Goal: Information Seeking & Learning: Learn about a topic

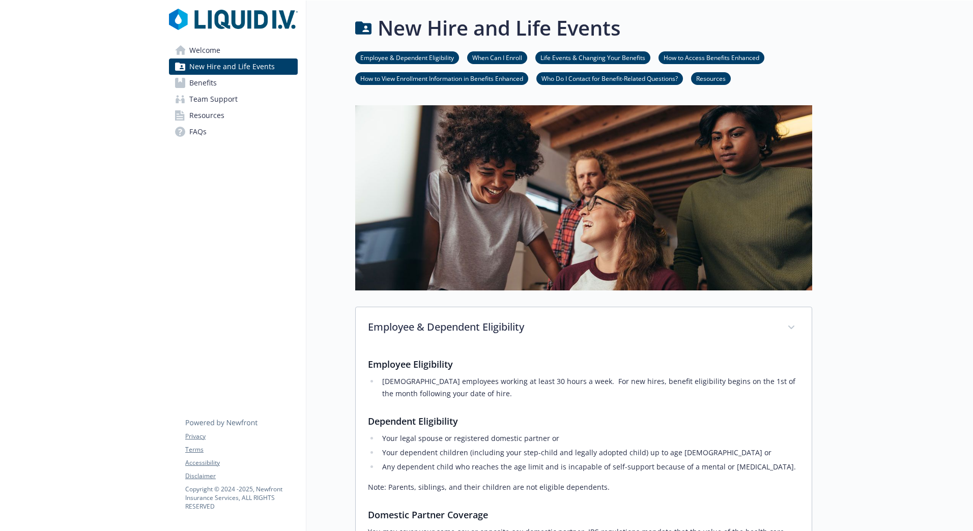
scroll to position [1103, 0]
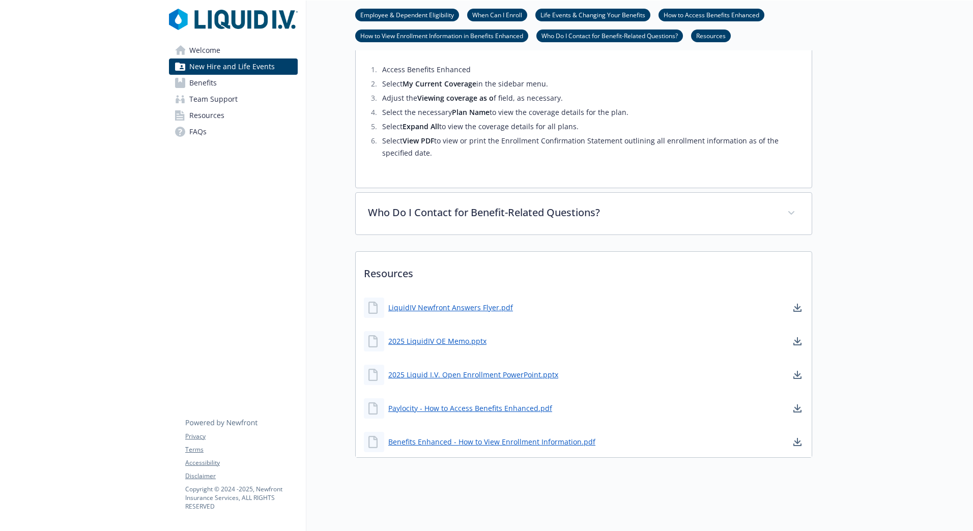
click at [364, 251] on div "Resources LiquidIV Newfront Answers Flyer.pdf 2025 LiquidIV OE Memo.pptx 2025 L…" at bounding box center [583, 354] width 457 height 207
click at [209, 44] on span "Welcome" at bounding box center [204, 50] width 31 height 16
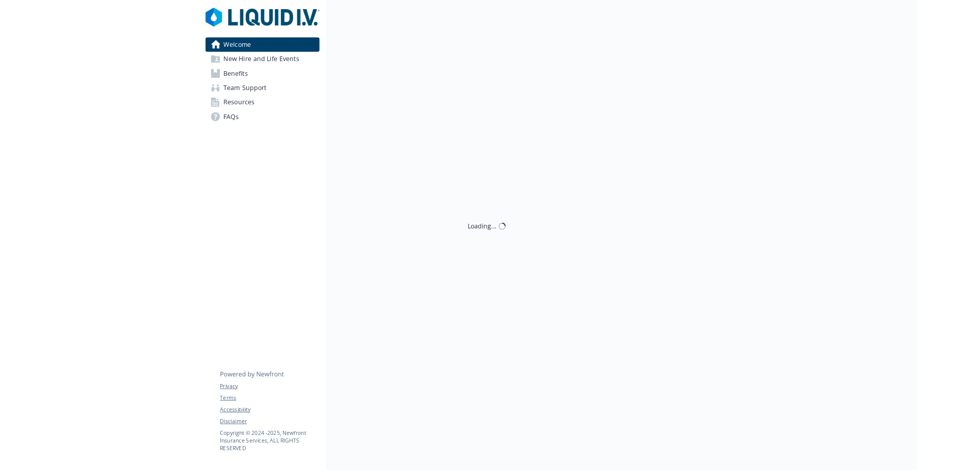
scroll to position [8, 0]
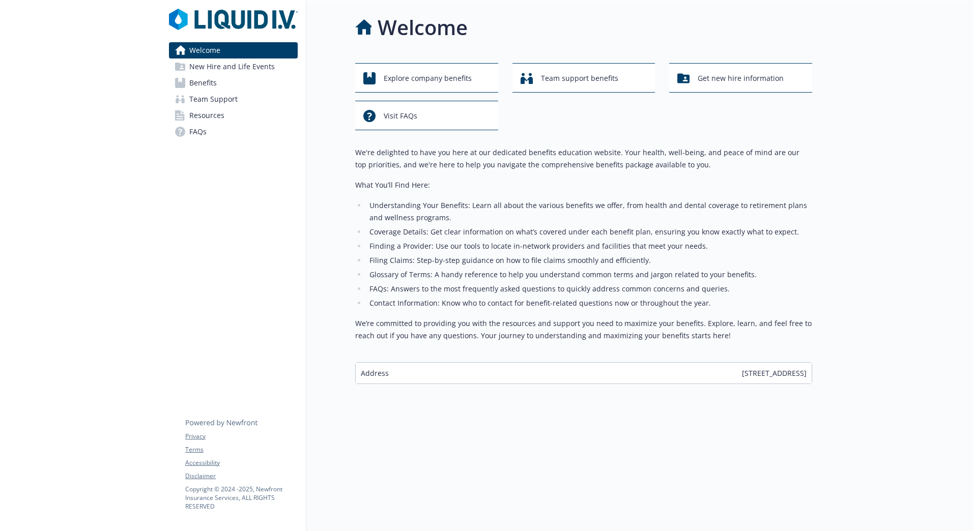
click at [697, 226] on li "Coverage Details: Get clear information on what’s covered under each benefit pl…" at bounding box center [589, 232] width 446 height 12
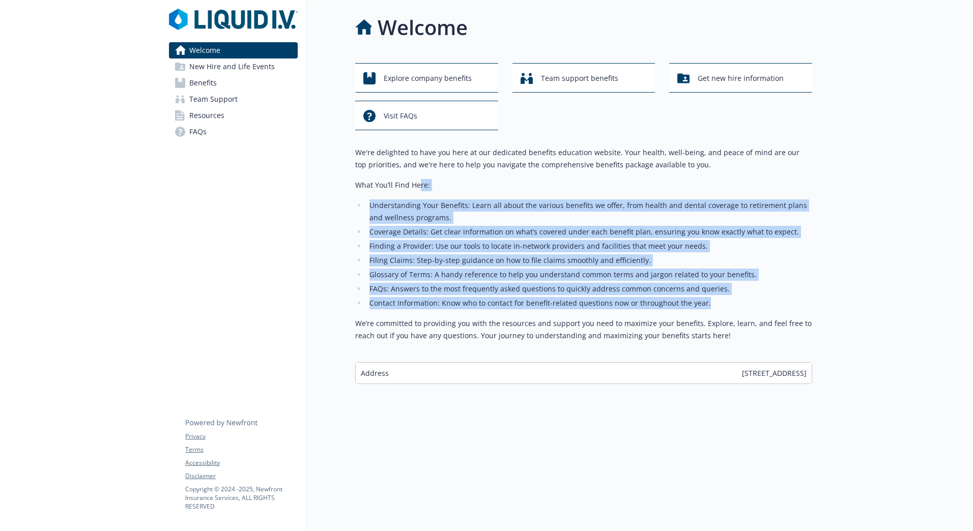
drag, startPoint x: 771, startPoint y: 288, endPoint x: 420, endPoint y: 180, distance: 366.9
click at [420, 180] on div "We're delighted to have you here at our dedicated benefits education website. Y…" at bounding box center [583, 244] width 457 height 195
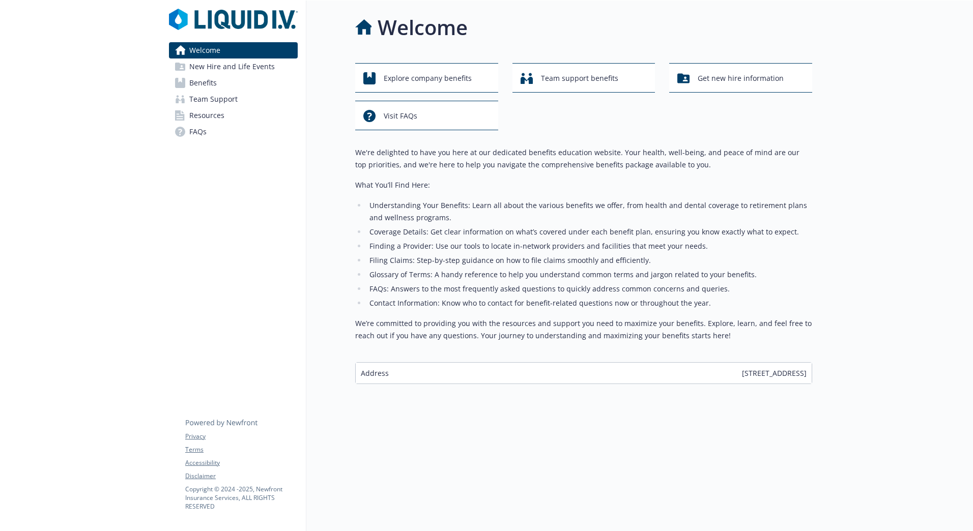
click at [658, 302] on div "We're delighted to have you here at our dedicated benefits education website. Y…" at bounding box center [583, 244] width 457 height 195
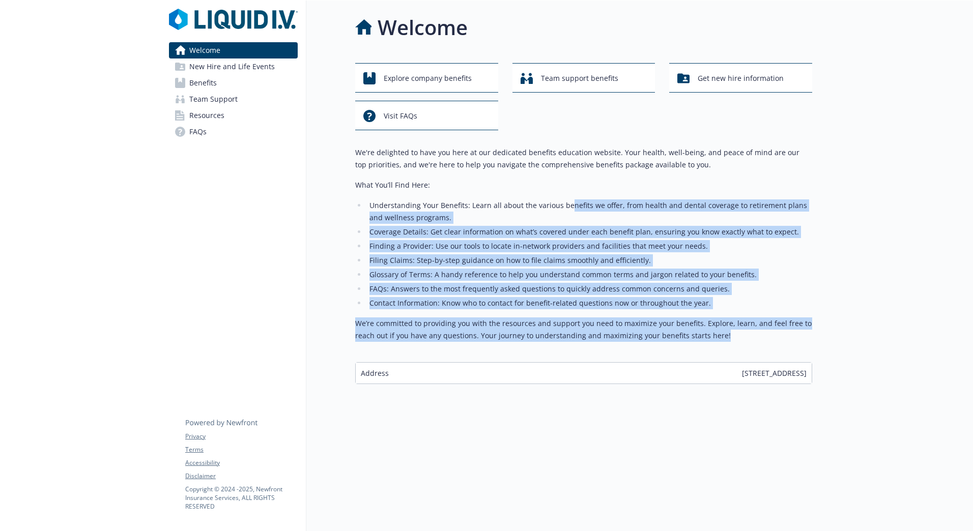
drag, startPoint x: 760, startPoint y: 339, endPoint x: 566, endPoint y: 193, distance: 242.7
click at [566, 193] on div "We're delighted to have you here at our dedicated benefits education website. Y…" at bounding box center [583, 248] width 457 height 203
drag, startPoint x: 566, startPoint y: 193, endPoint x: 616, endPoint y: 244, distance: 72.0
click at [616, 244] on li "Finding a Provider: Use our tools to locate in-network providers and facilities…" at bounding box center [589, 246] width 446 height 12
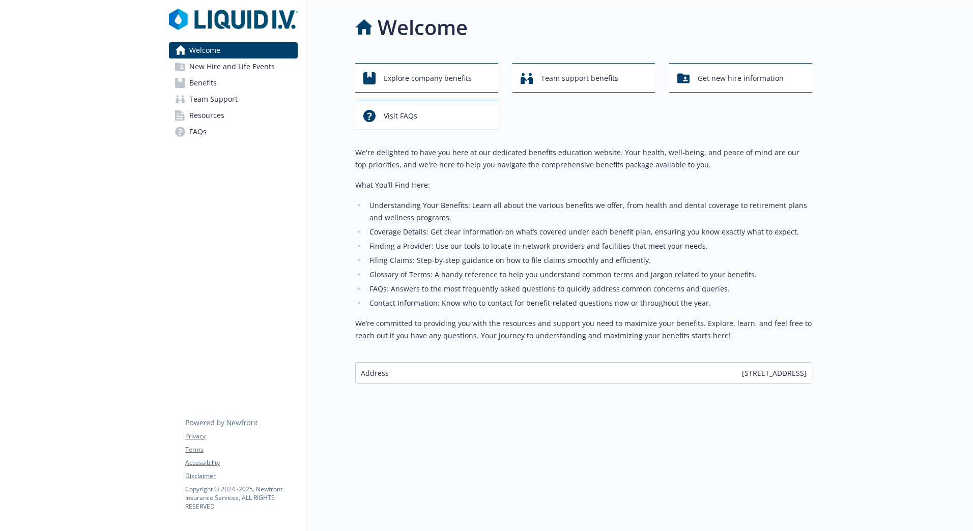
click at [567, 240] on li "Finding a Provider: Use our tools to locate in-network providers and facilities…" at bounding box center [589, 246] width 446 height 12
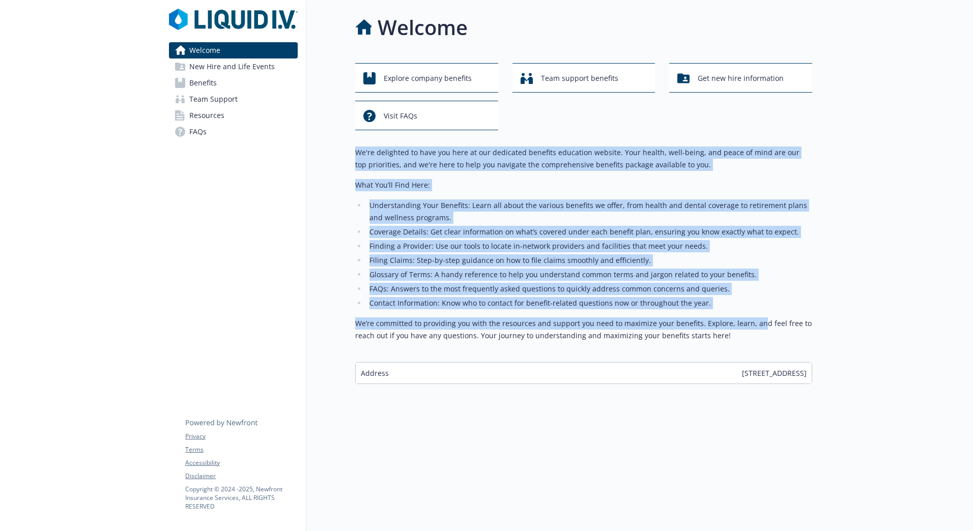
drag, startPoint x: 757, startPoint y: 321, endPoint x: 355, endPoint y: 137, distance: 441.9
click at [355, 137] on div "Explore company benefits Team support benefits Get new hire information Visit F…" at bounding box center [583, 223] width 457 height 321
click at [705, 245] on ul "Understanding Your Benefits: Learn all about the various benefits we offer, fro…" at bounding box center [583, 254] width 457 height 110
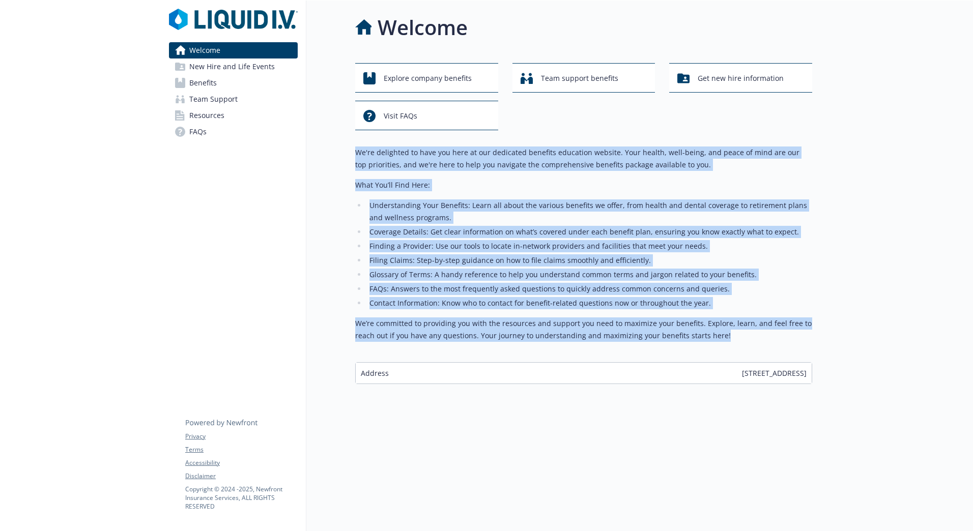
drag, startPoint x: 775, startPoint y: 331, endPoint x: 348, endPoint y: 143, distance: 466.6
click at [348, 143] on div "Welcome Explore company benefits Team support benefits Get new hire information…" at bounding box center [559, 198] width 506 height 396
click at [605, 226] on li "Coverage Details: Get clear information on what’s covered under each benefit pl…" at bounding box center [589, 232] width 446 height 12
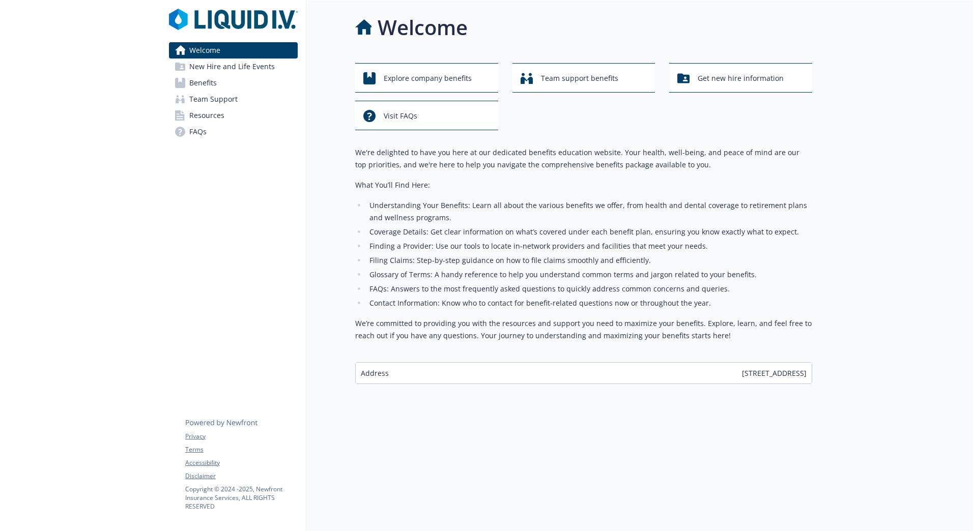
click at [235, 66] on span "New Hire and Life Events" at bounding box center [231, 67] width 85 height 16
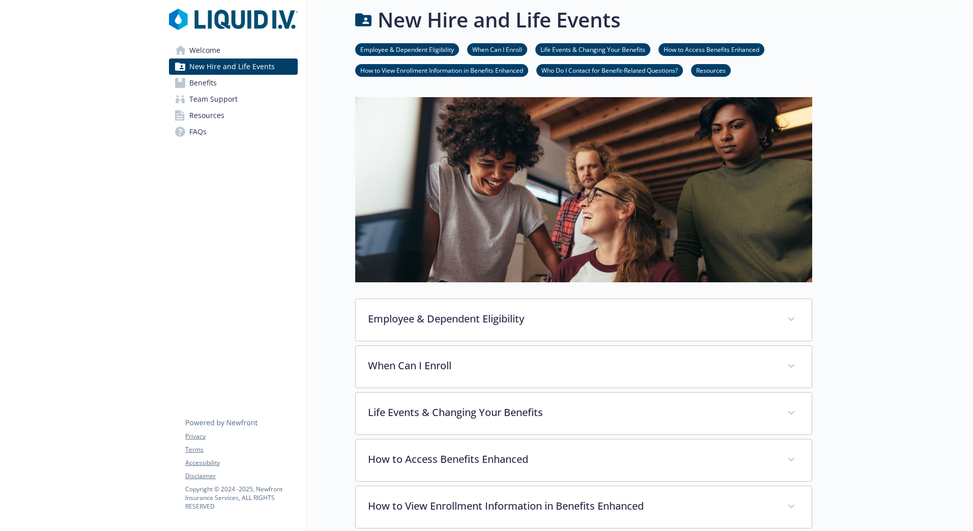
click at [213, 55] on span "Welcome" at bounding box center [204, 50] width 31 height 16
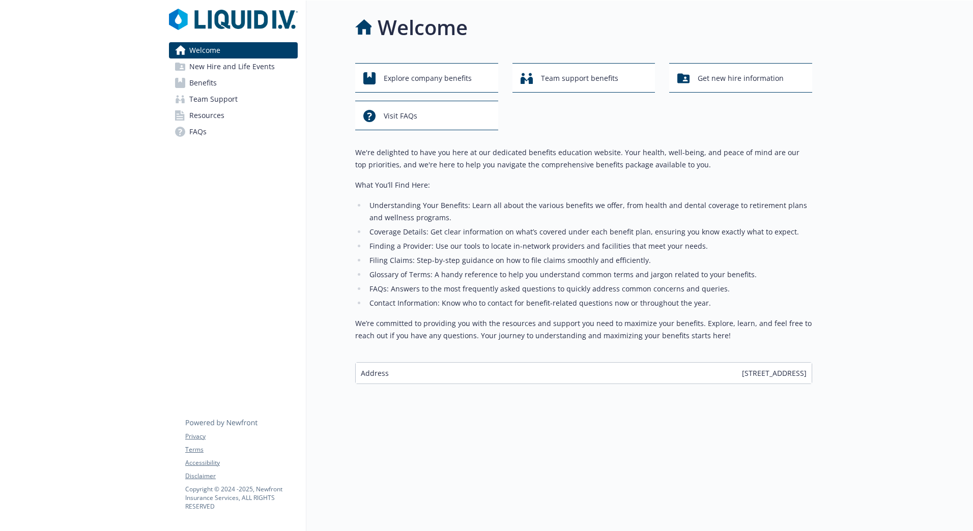
click at [804, 317] on p "We’re committed to providing you with the resources and support you need to max…" at bounding box center [583, 329] width 457 height 24
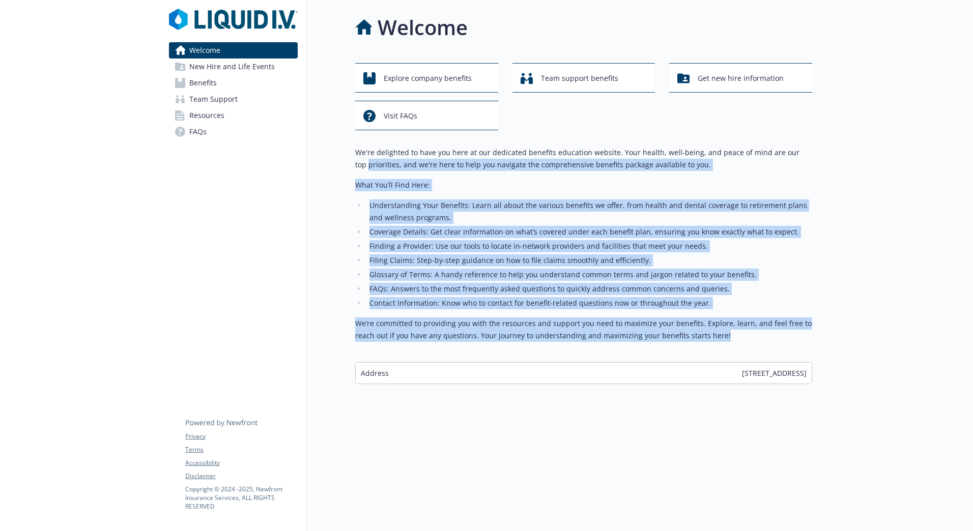
drag, startPoint x: 791, startPoint y: 338, endPoint x: 344, endPoint y: 158, distance: 481.4
click at [344, 158] on div "Welcome Explore company benefits Team support benefits Get new hire information…" at bounding box center [559, 198] width 506 height 396
click at [712, 283] on li "FAQs: Answers to the most frequently asked questions to quickly address common …" at bounding box center [589, 289] width 446 height 12
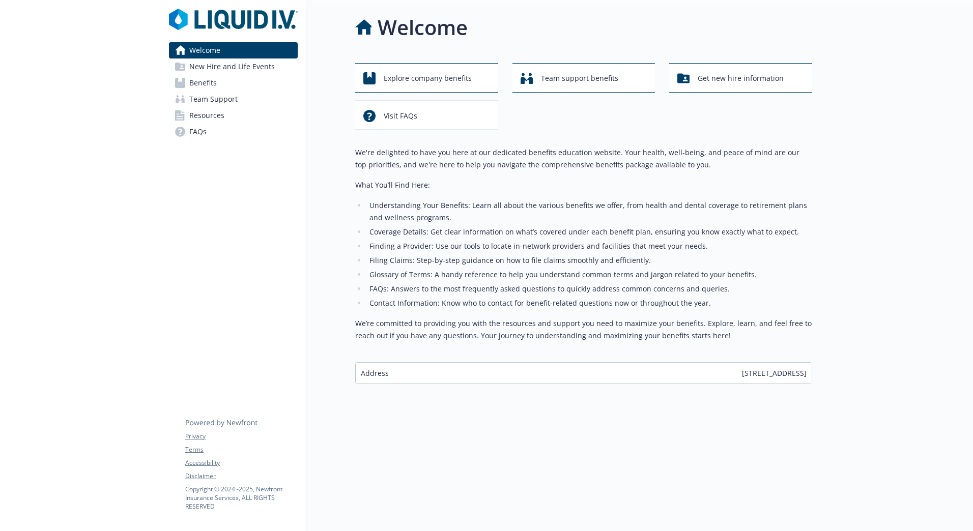
click at [651, 491] on div "Welcome Explore company benefits Team support benefits Get new hire information…" at bounding box center [559, 265] width 506 height 531
